Goal: Task Accomplishment & Management: Manage account settings

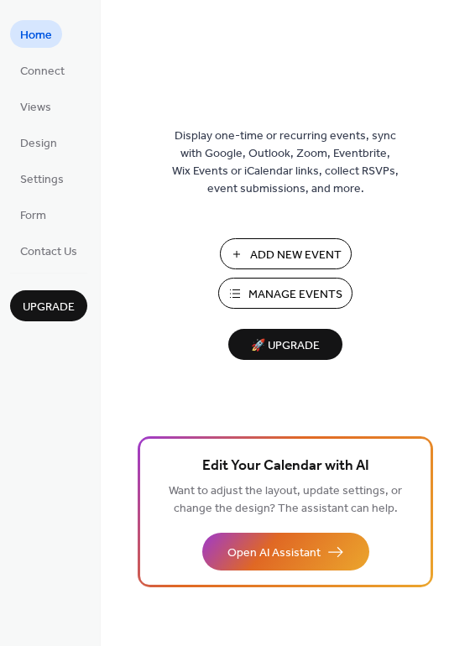
click at [318, 286] on span "Manage Events" at bounding box center [295, 295] width 94 height 18
click at [52, 73] on span "Connect" at bounding box center [42, 72] width 44 height 18
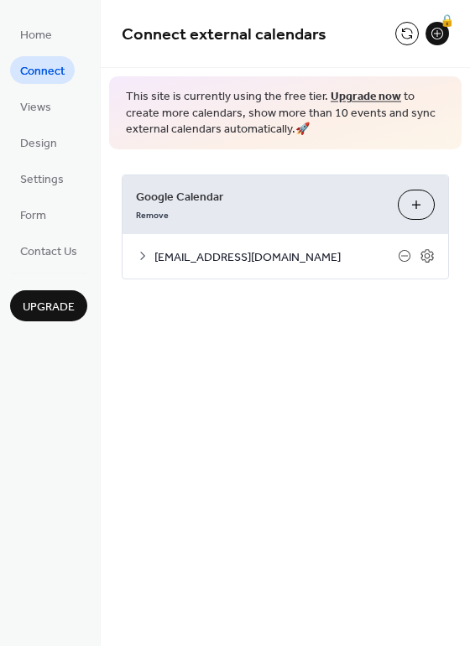
click at [261, 261] on span "[EMAIL_ADDRESS][DOMAIN_NAME]" at bounding box center [275, 257] width 243 height 18
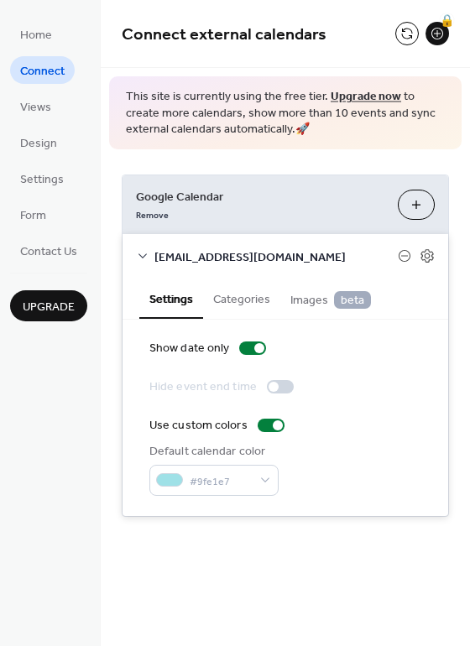
click at [420, 205] on button "Choose Calendars" at bounding box center [416, 205] width 37 height 30
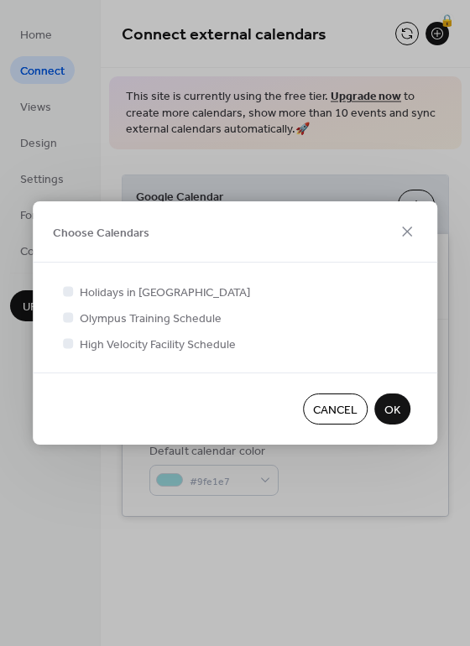
click at [397, 413] on span "OK" at bounding box center [392, 411] width 16 height 18
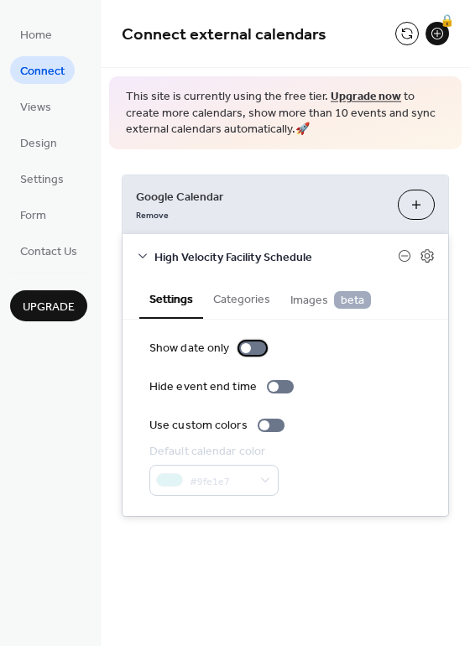
click at [241, 350] on div at bounding box center [246, 348] width 10 height 10
click at [256, 354] on div at bounding box center [252, 348] width 27 height 13
click at [266, 426] on div at bounding box center [264, 426] width 10 height 10
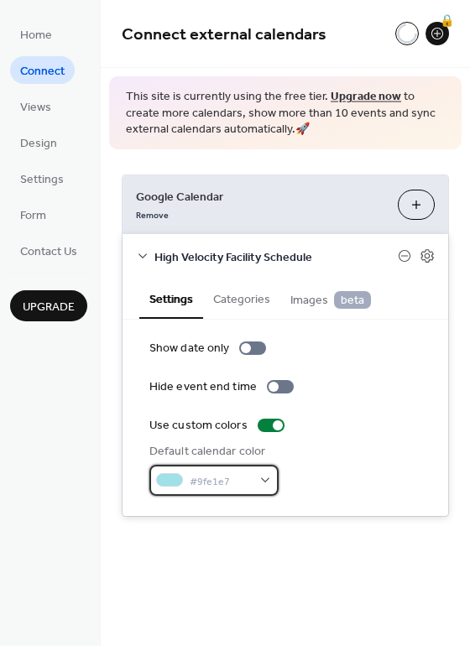
click at [224, 480] on span "#9fe1e7" at bounding box center [221, 482] width 62 height 18
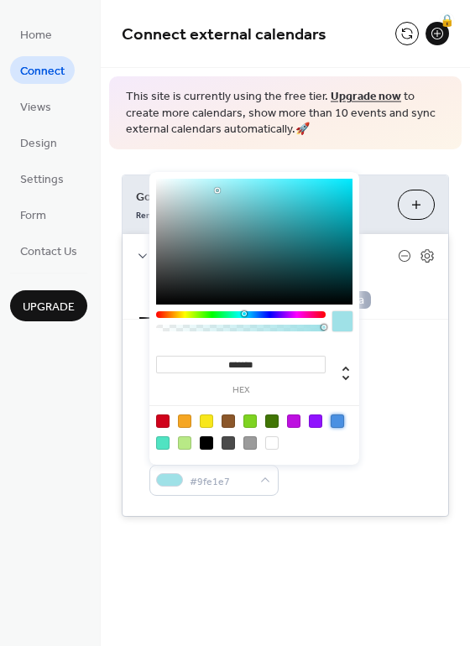
click at [337, 420] on div at bounding box center [337, 421] width 13 height 13
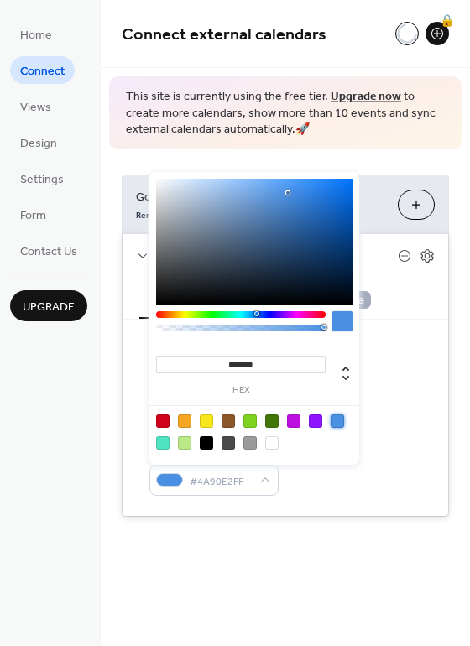
type input "*******"
click at [339, 228] on div at bounding box center [254, 242] width 196 height 126
click at [384, 389] on div "Hide event end time" at bounding box center [285, 388] width 272 height 18
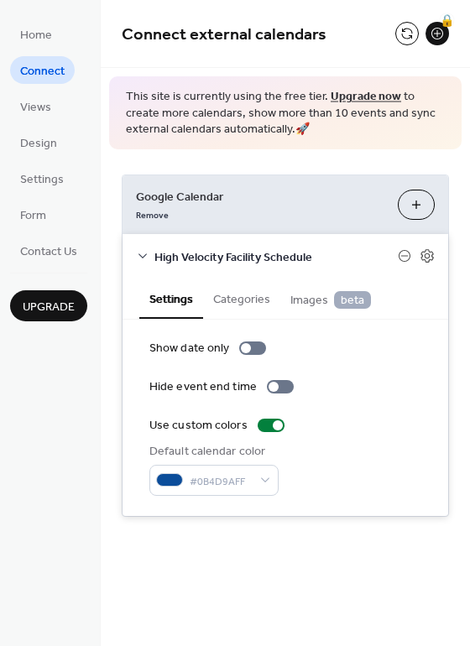
click at [416, 212] on button "Choose Calendars" at bounding box center [416, 205] width 37 height 30
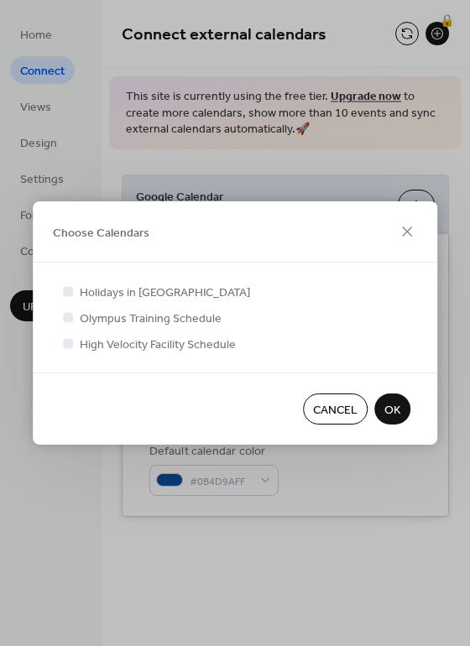
click at [65, 292] on div at bounding box center [68, 291] width 10 height 10
click at [72, 298] on div at bounding box center [68, 291] width 17 height 17
click at [71, 291] on div at bounding box center [68, 291] width 10 height 10
click at [390, 402] on span "OK" at bounding box center [392, 411] width 16 height 18
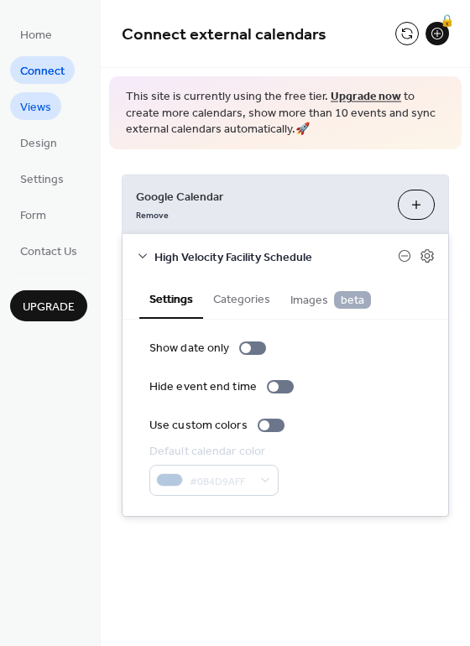
click at [48, 110] on span "Views" at bounding box center [35, 108] width 31 height 18
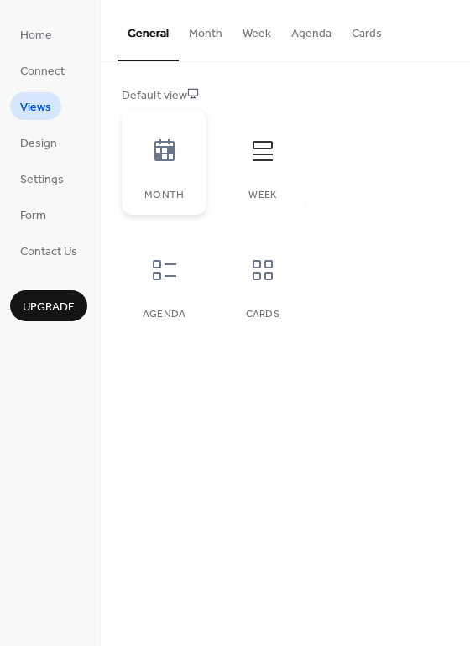
click at [173, 165] on div at bounding box center [164, 151] width 50 height 50
click at [256, 160] on icon at bounding box center [263, 151] width 20 height 20
click at [165, 176] on div "Month" at bounding box center [164, 162] width 85 height 106
click at [40, 150] on span "Design" at bounding box center [38, 144] width 37 height 18
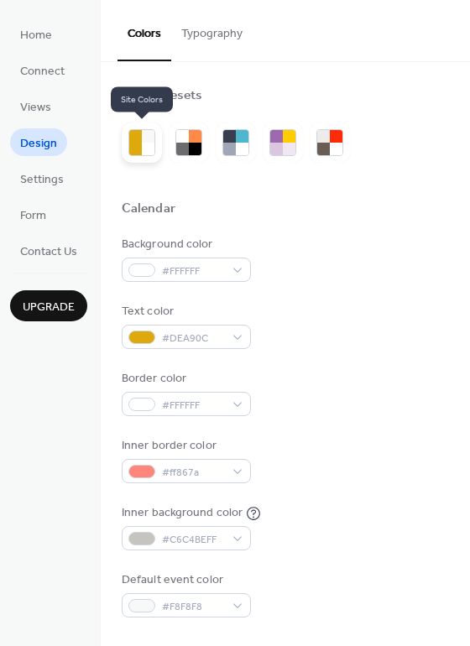
click at [144, 152] on div at bounding box center [148, 149] width 13 height 13
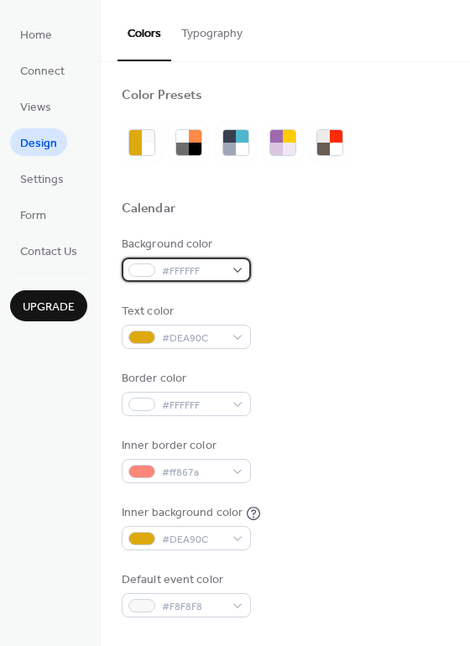
click at [207, 269] on span "#FFFFFF" at bounding box center [193, 272] width 62 height 18
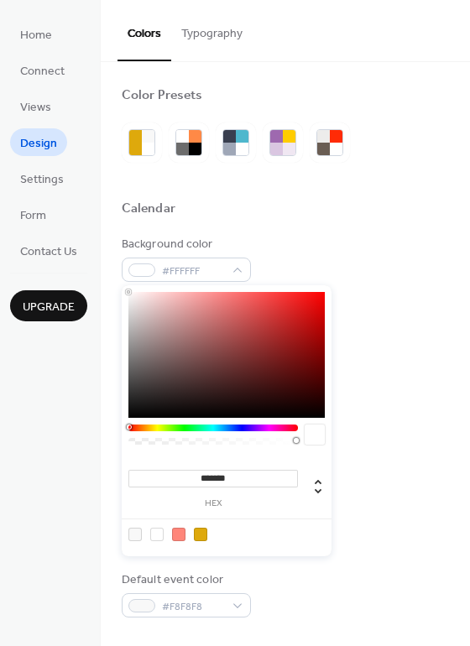
click at [247, 424] on div "******* hex" at bounding box center [227, 420] width 210 height 271
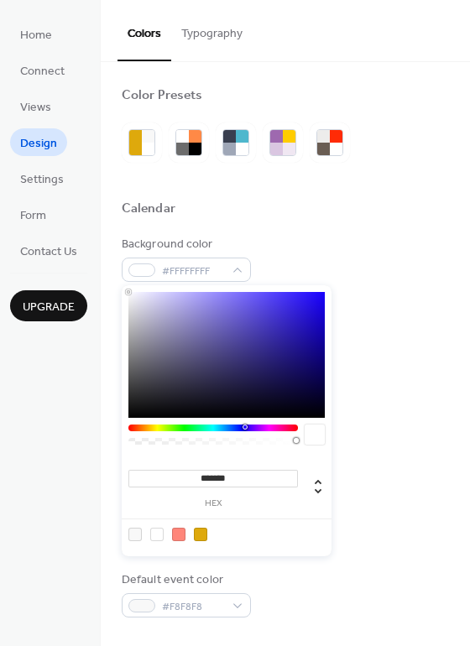
click at [244, 429] on div at bounding box center [213, 428] width 170 height 7
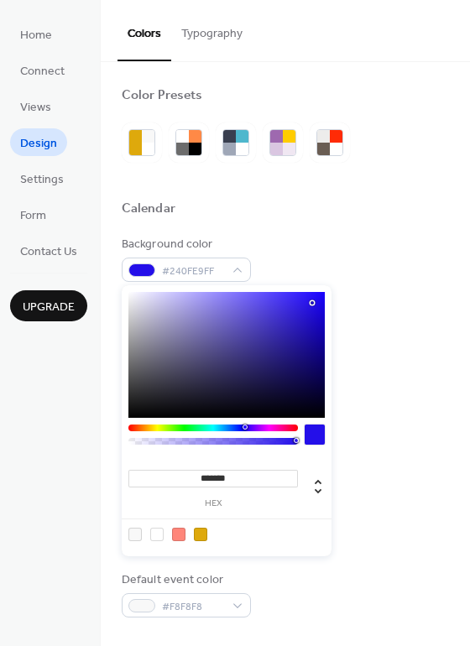
click at [312, 303] on div at bounding box center [226, 355] width 196 height 126
click at [240, 425] on div at bounding box center [213, 428] width 170 height 7
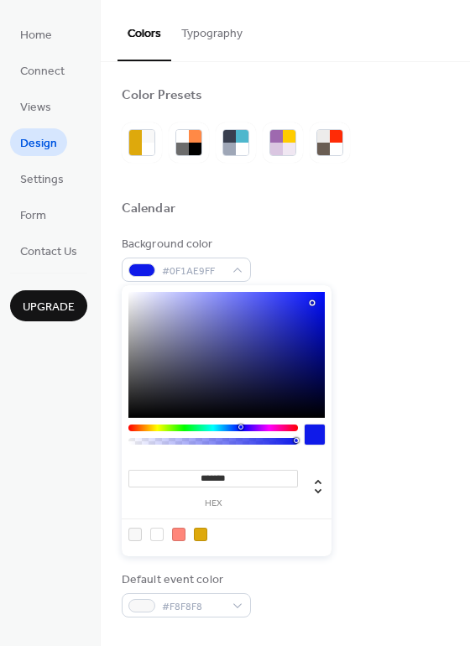
click at [318, 311] on div at bounding box center [226, 355] width 196 height 126
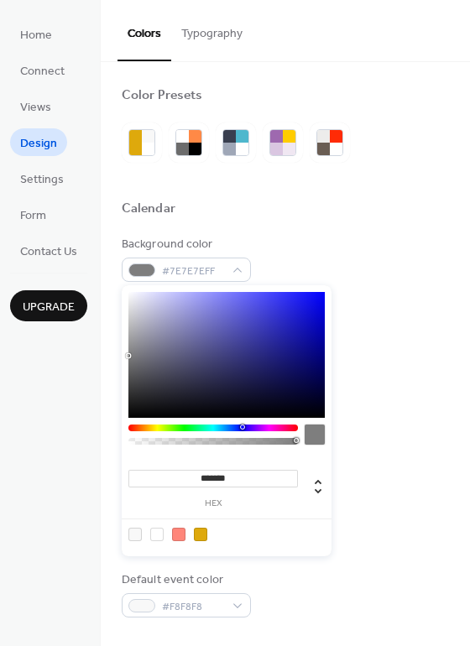
type input "*******"
drag, startPoint x: 320, startPoint y: 311, endPoint x: 139, endPoint y: 358, distance: 187.3
click at [139, 358] on div at bounding box center [138, 358] width 3 height 3
click at [71, 500] on div "Home Connect Views Design Settings Form Contact Us Upgrade" at bounding box center [50, 323] width 101 height 646
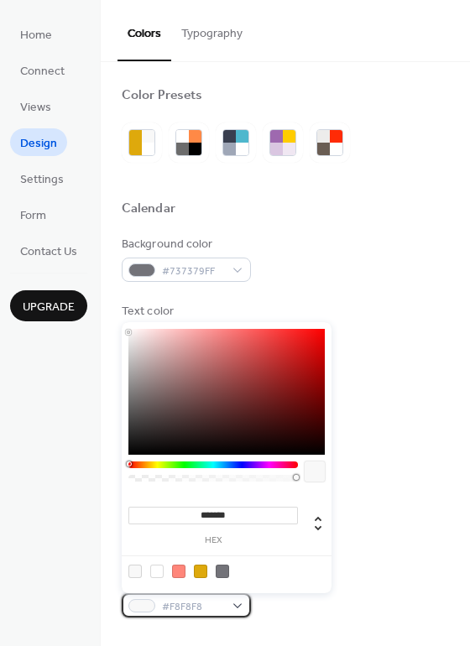
click at [180, 609] on span "#F8F8F8" at bounding box center [193, 608] width 62 height 18
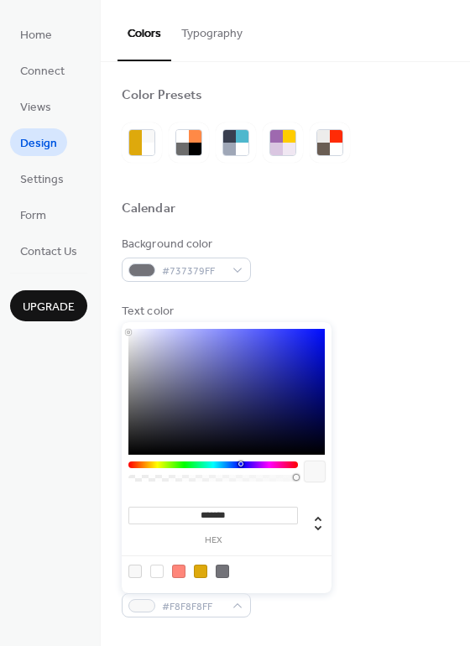
click at [240, 463] on div at bounding box center [213, 465] width 170 height 7
type input "*******"
drag, startPoint x: 317, startPoint y: 342, endPoint x: 322, endPoint y: 359, distance: 18.1
click at [322, 359] on div at bounding box center [226, 392] width 196 height 126
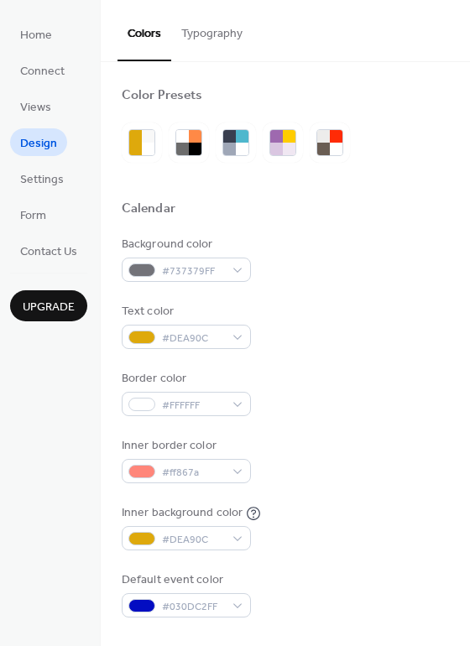
click at [338, 618] on div at bounding box center [285, 637] width 327 height 38
click at [209, 537] on span "#DEA90C" at bounding box center [193, 540] width 62 height 18
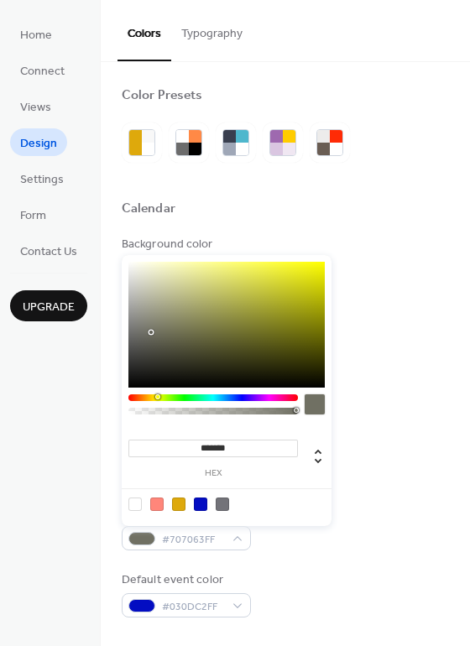
type input "*******"
drag, startPoint x: 159, startPoint y: 316, endPoint x: 151, endPoint y: 344, distance: 29.5
click at [151, 344] on div at bounding box center [226, 325] width 196 height 126
click at [338, 562] on div "Background color #737379FF Text color #DEA90C Border color #FFFFFF Inner border…" at bounding box center [285, 427] width 327 height 382
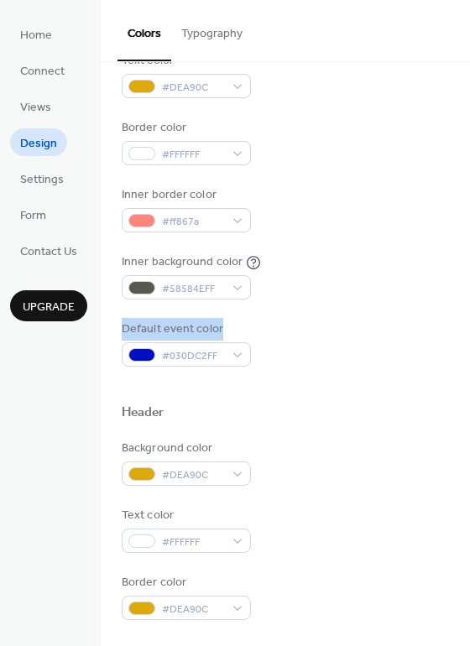
scroll to position [252, 0]
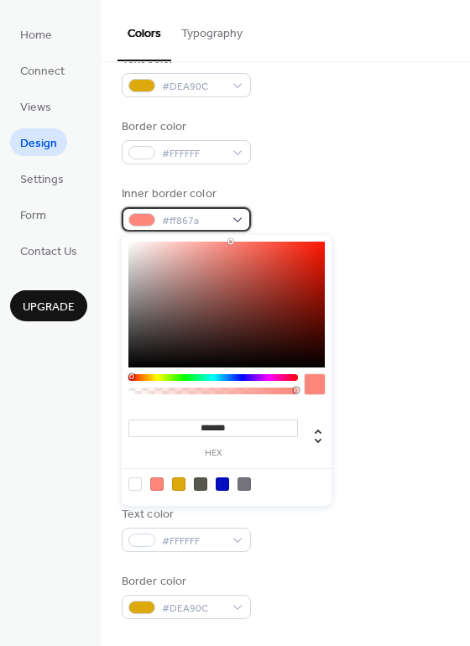
click at [185, 219] on span "#ff867a" at bounding box center [193, 221] width 62 height 18
click at [182, 483] on div at bounding box center [178, 484] width 13 height 13
type input "*******"
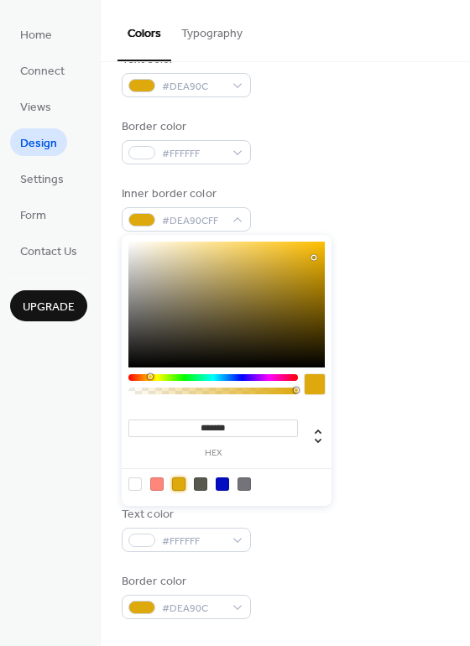
click at [389, 458] on div "Background color #DEA90C" at bounding box center [285, 462] width 327 height 46
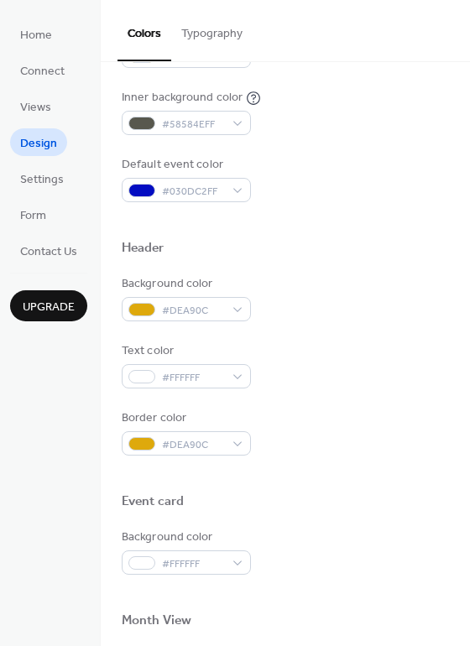
scroll to position [420, 0]
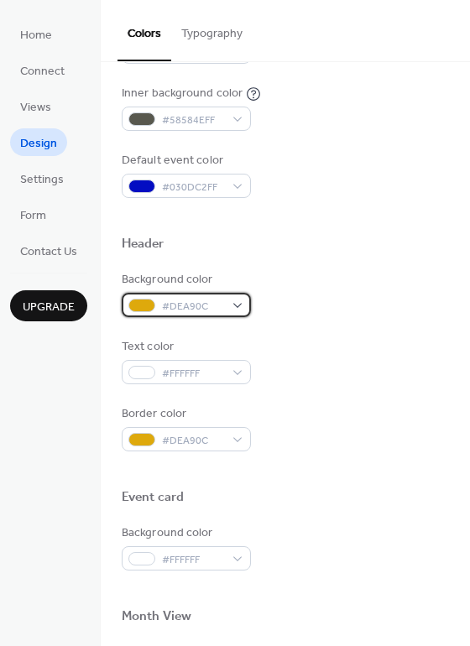
click at [207, 303] on span "#DEA90C" at bounding box center [193, 307] width 62 height 18
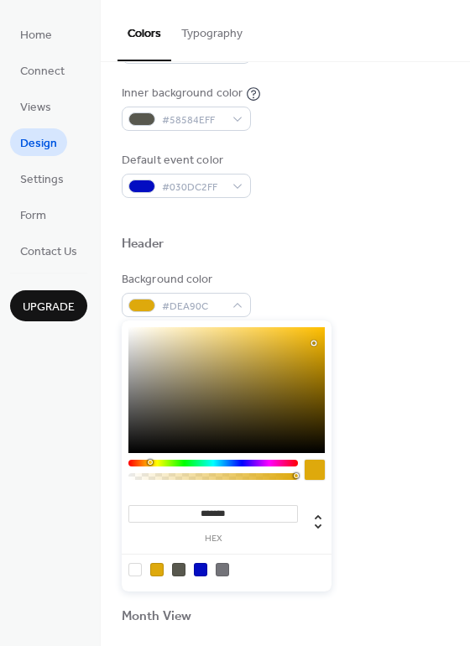
click at [196, 572] on div at bounding box center [200, 569] width 13 height 13
type input "*******"
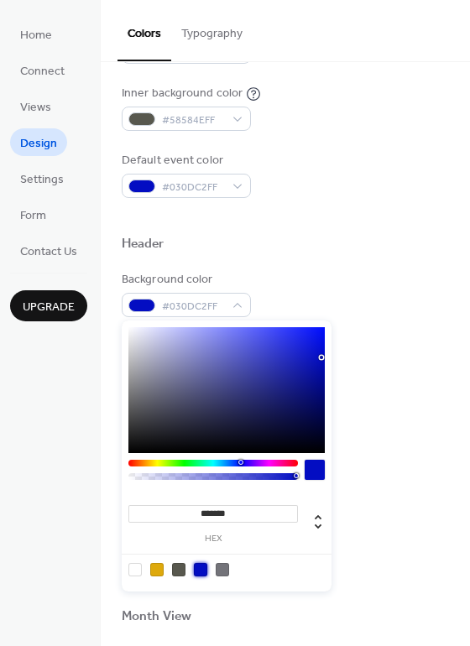
click at [380, 510] on div "Event card" at bounding box center [285, 500] width 327 height 22
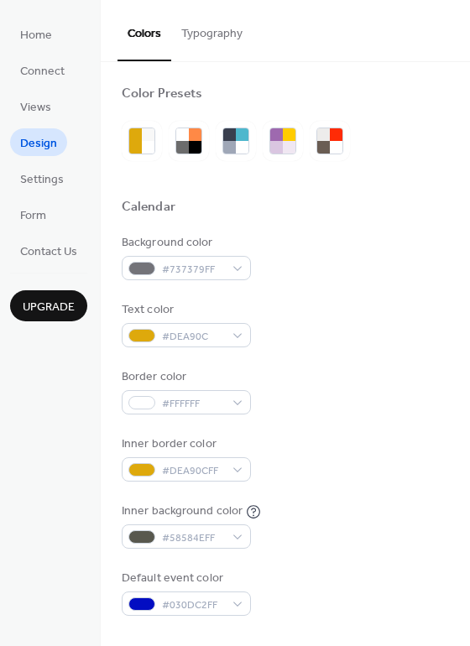
scroll to position [0, 0]
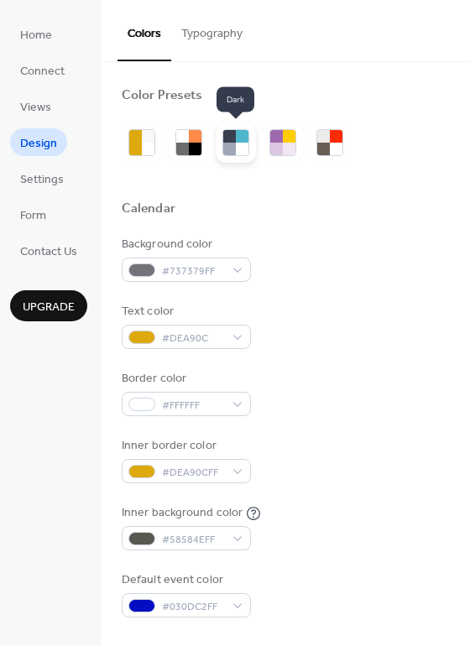
click at [236, 141] on div at bounding box center [242, 136] width 13 height 13
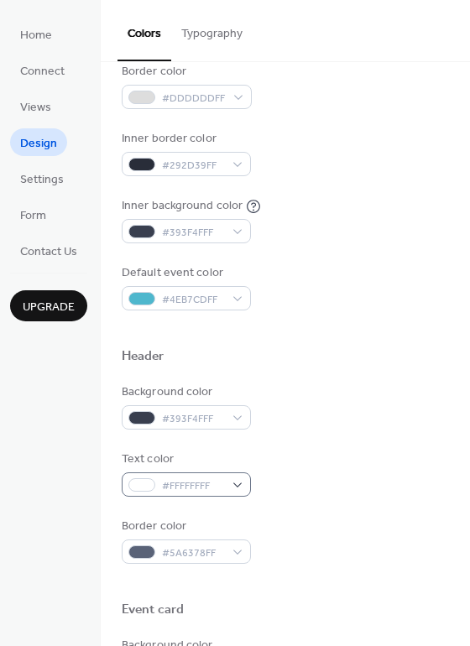
scroll to position [336, 0]
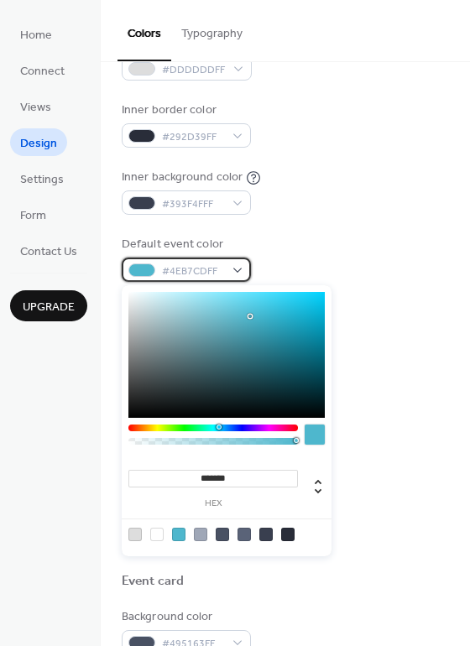
click at [211, 275] on span "#4EB7CDFF" at bounding box center [193, 272] width 62 height 18
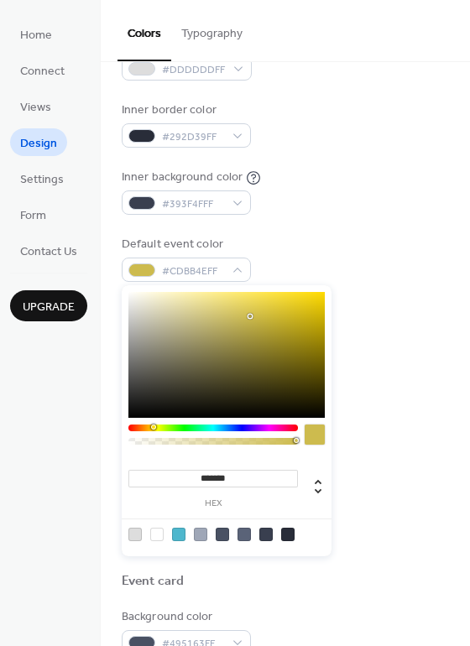
click at [153, 426] on div at bounding box center [213, 428] width 170 height 7
type input "*******"
drag, startPoint x: 258, startPoint y: 323, endPoint x: 321, endPoint y: 319, distance: 63.1
click at [321, 319] on div at bounding box center [226, 355] width 196 height 126
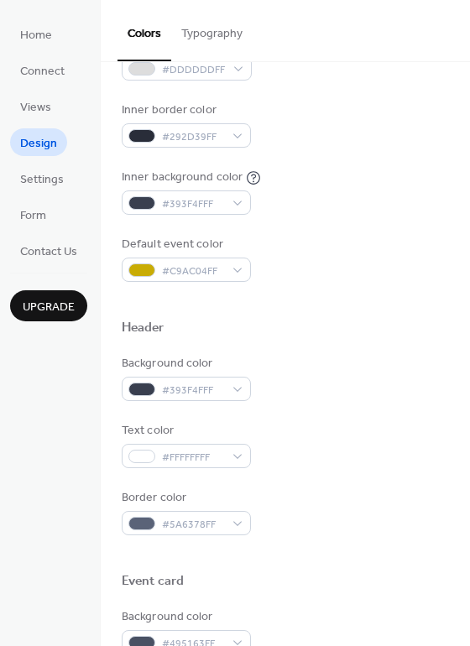
click at [389, 432] on div "Text color #FFFFFFFF" at bounding box center [285, 445] width 327 height 46
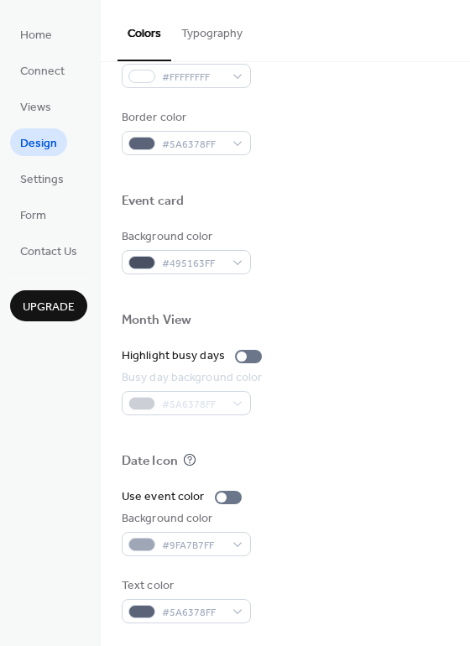
scroll to position [719, 0]
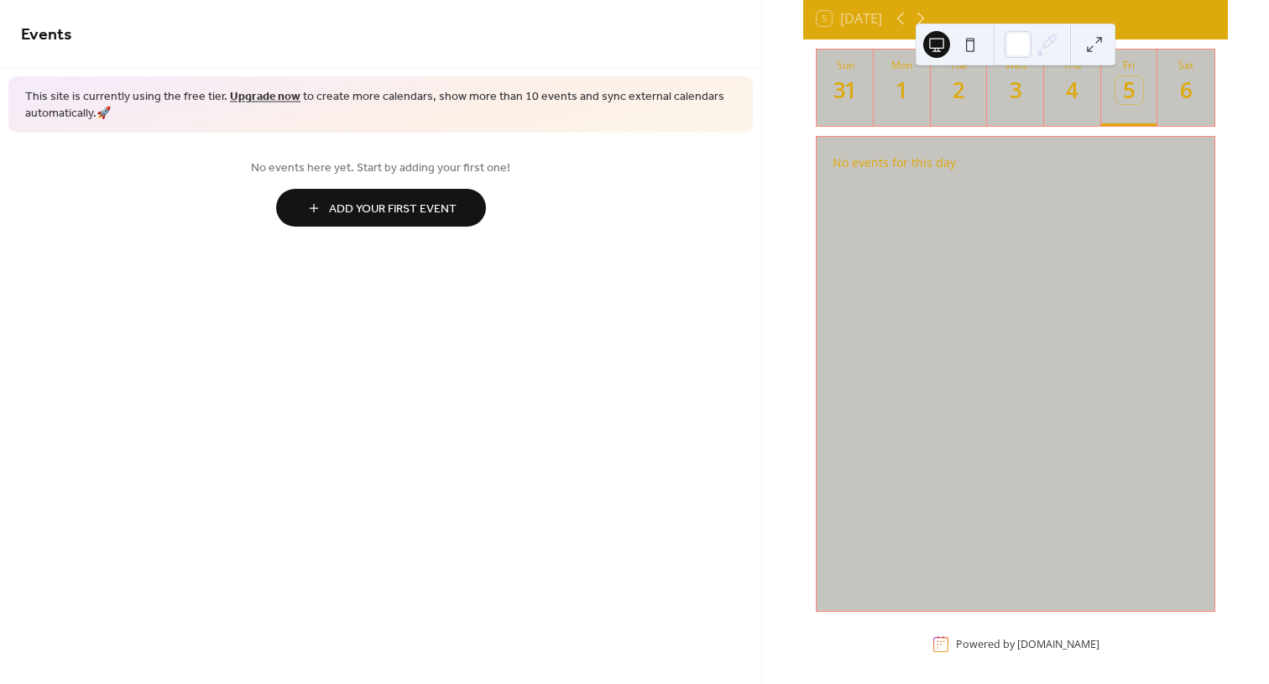
scroll to position [116, 0]
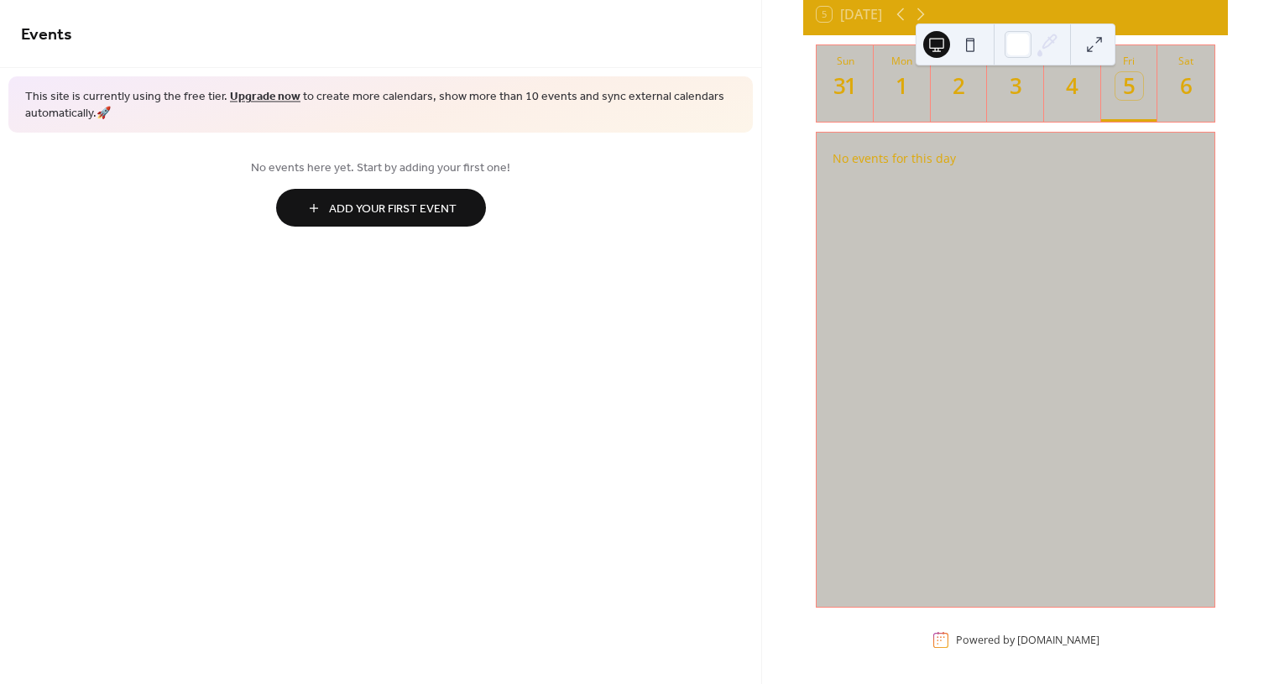
click at [964, 42] on button at bounding box center [970, 44] width 27 height 27
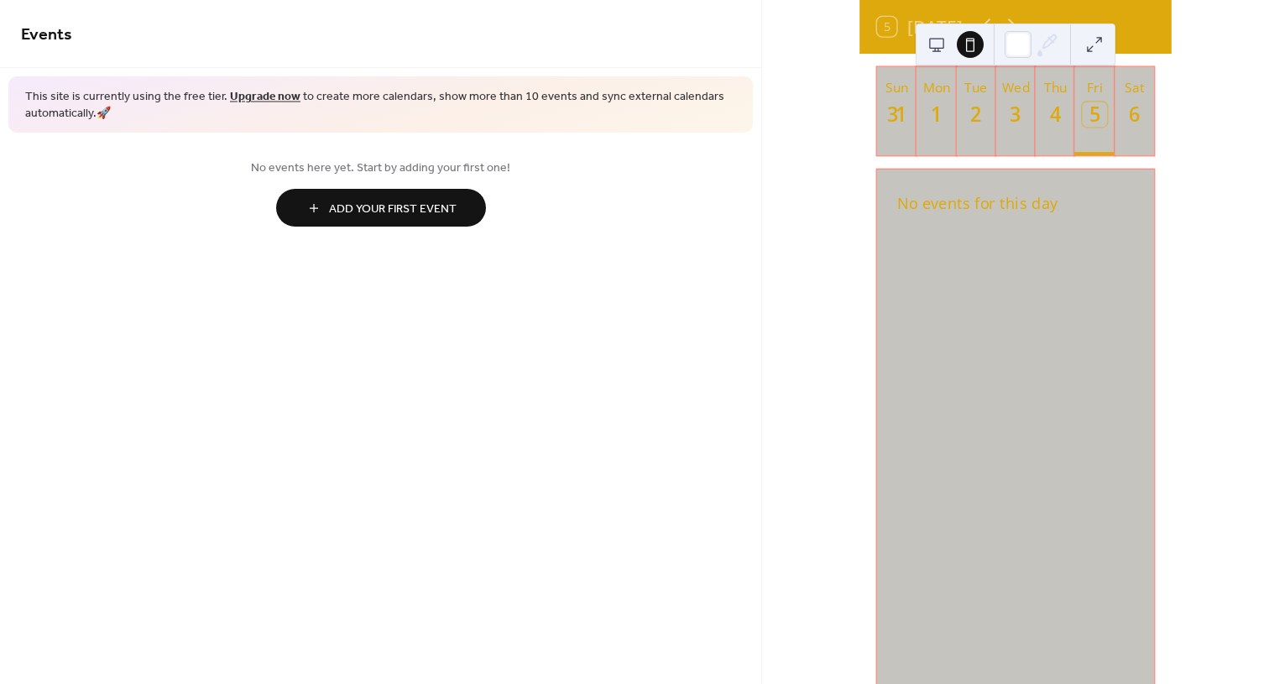
click at [944, 51] on button at bounding box center [936, 44] width 27 height 27
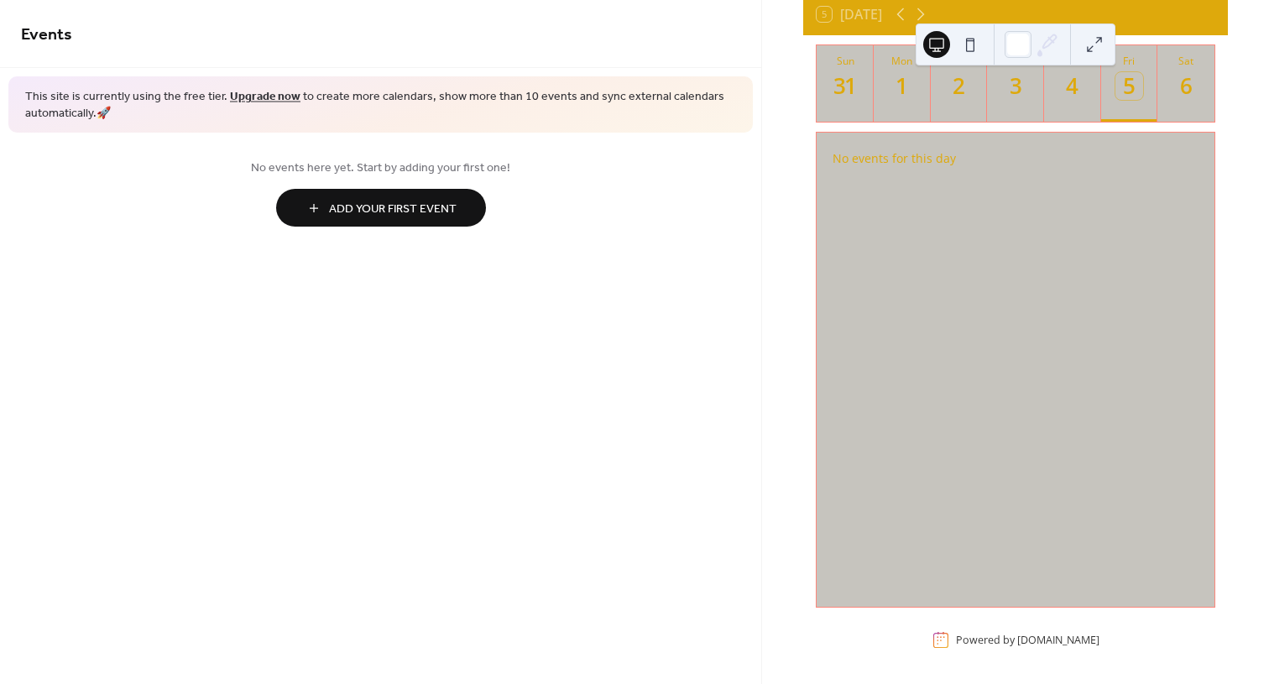
click at [1120, 509] on div "No events for this day" at bounding box center [1016, 370] width 398 height 475
drag, startPoint x: 1057, startPoint y: 594, endPoint x: 1057, endPoint y: 604, distance: 10.1
click at [1057, 604] on div "No events for this day" at bounding box center [1016, 370] width 398 height 475
